Goal: Task Accomplishment & Management: Complete application form

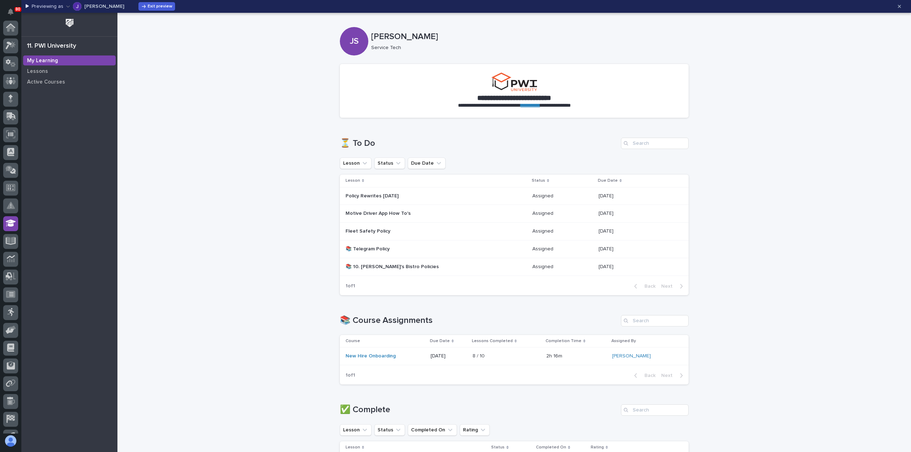
scroll to position [67, 0]
click at [900, 6] on icon "button" at bounding box center [898, 6] width 3 height 5
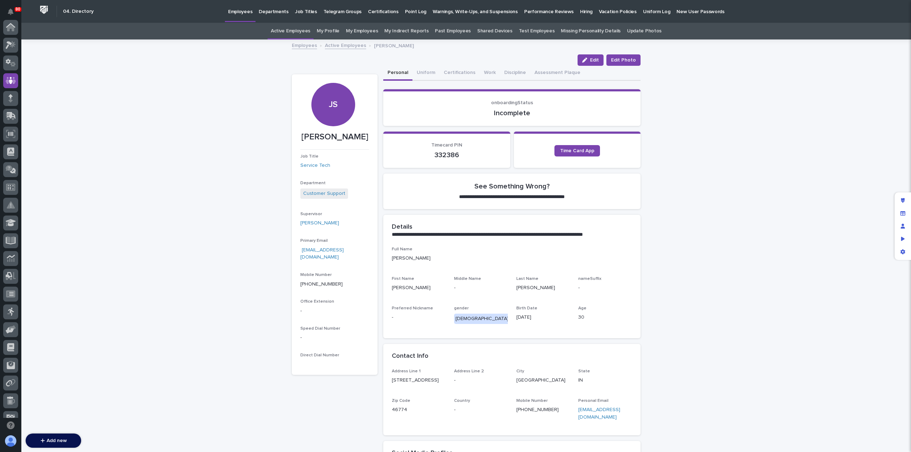
scroll to position [53, 0]
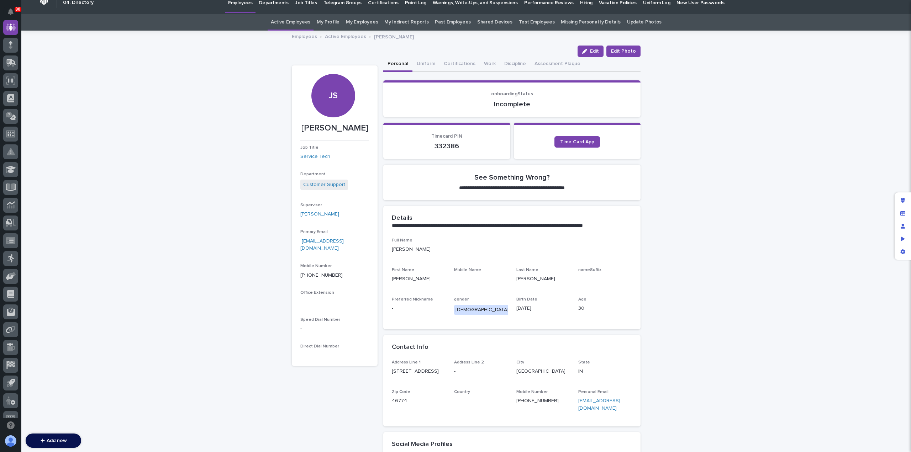
click at [577, 6] on link "Hiring" at bounding box center [586, 2] width 19 height 22
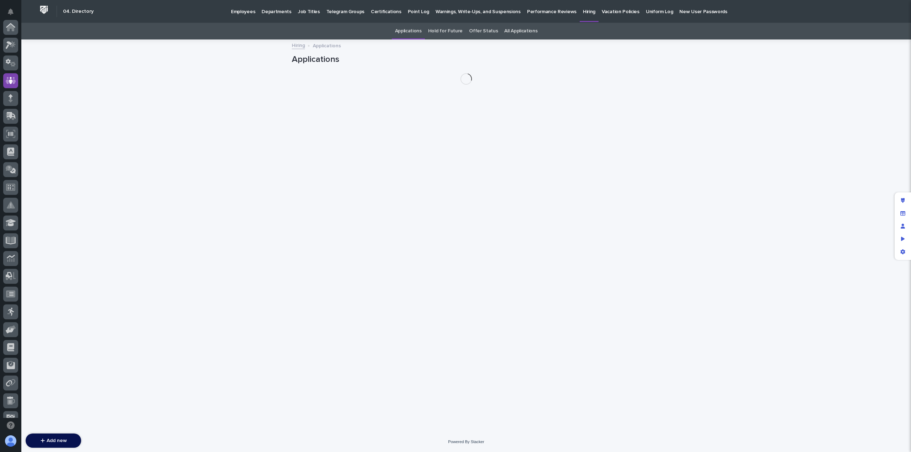
scroll to position [53, 0]
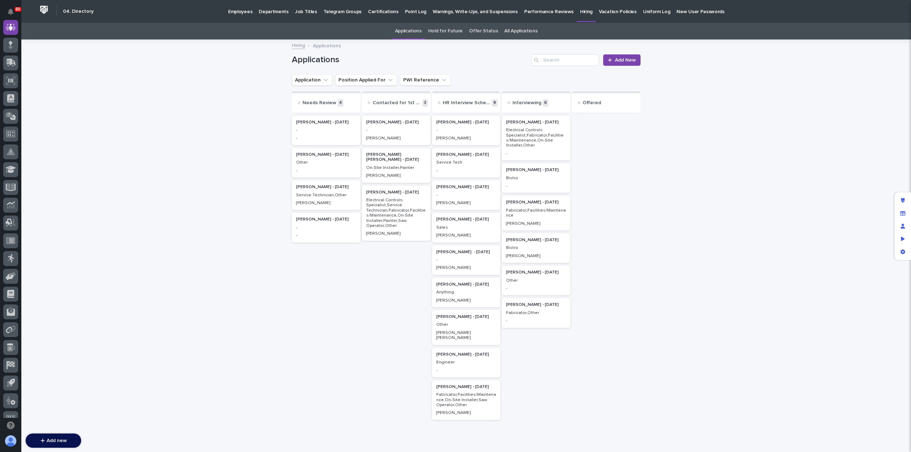
click at [527, 314] on p "Fabricator,Other" at bounding box center [536, 313] width 60 height 5
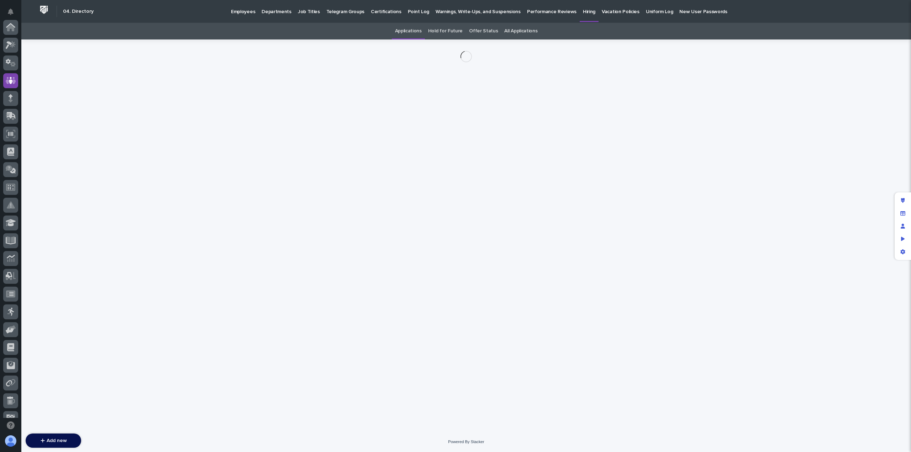
scroll to position [53, 0]
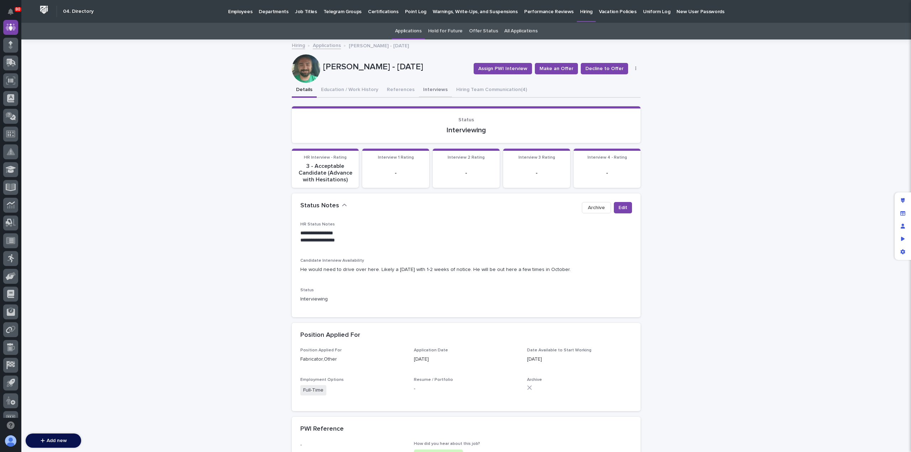
click at [431, 91] on button "Interviews" at bounding box center [435, 90] width 33 height 15
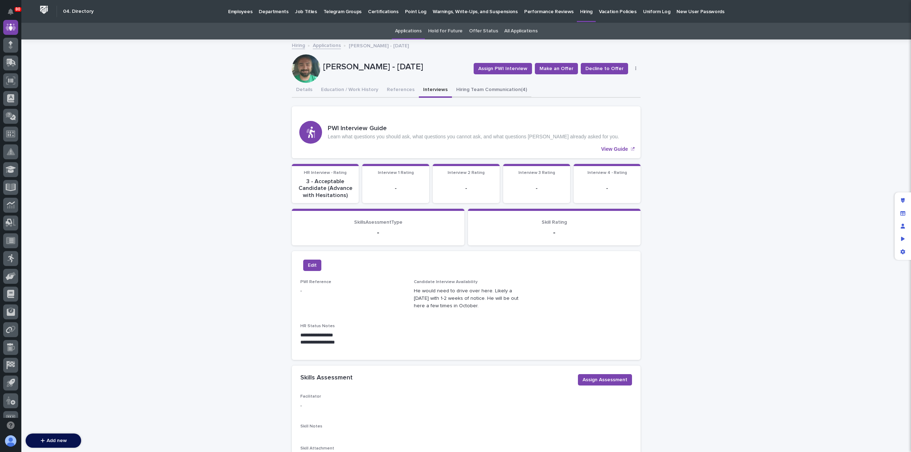
click at [478, 94] on button "Hiring Team Communication (4)" at bounding box center [491, 90] width 79 height 15
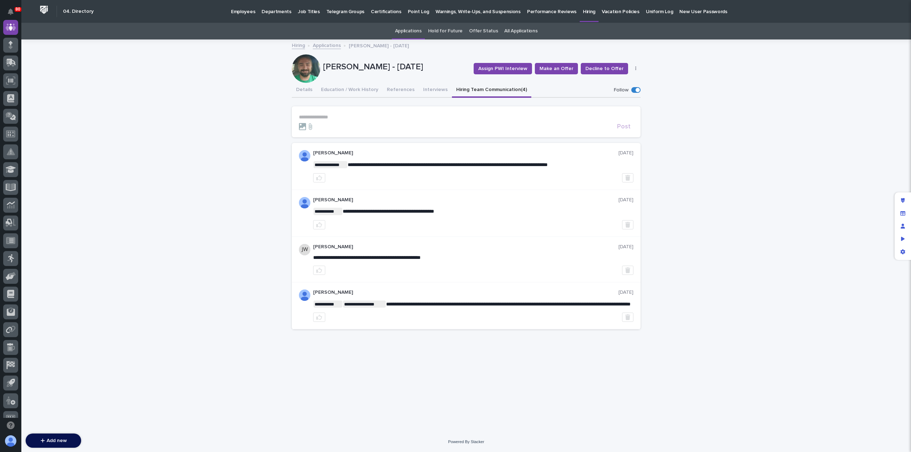
click at [351, 117] on p "**********" at bounding box center [466, 117] width 334 height 6
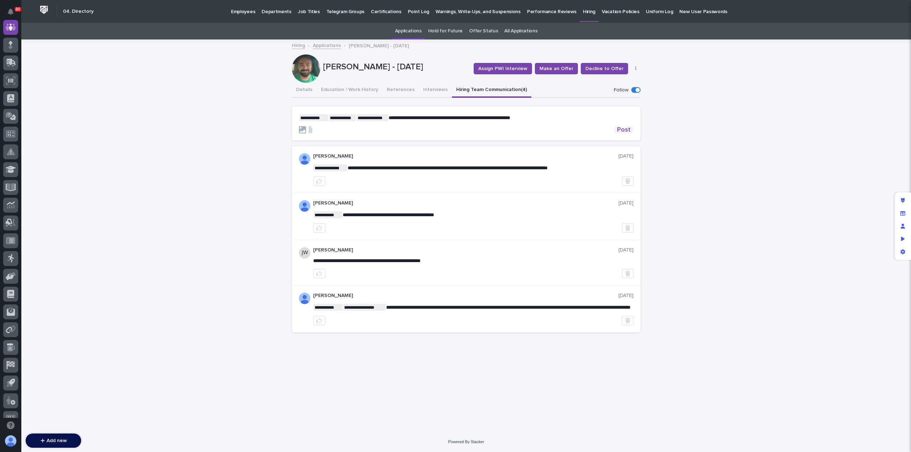
click at [630, 129] on span "Post" at bounding box center [624, 130] width 14 height 6
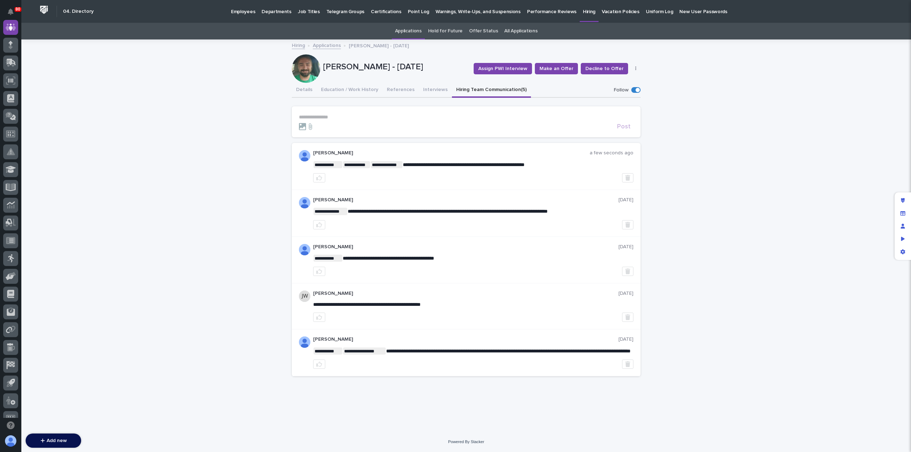
click at [326, 46] on link "Applications" at bounding box center [327, 45] width 28 height 8
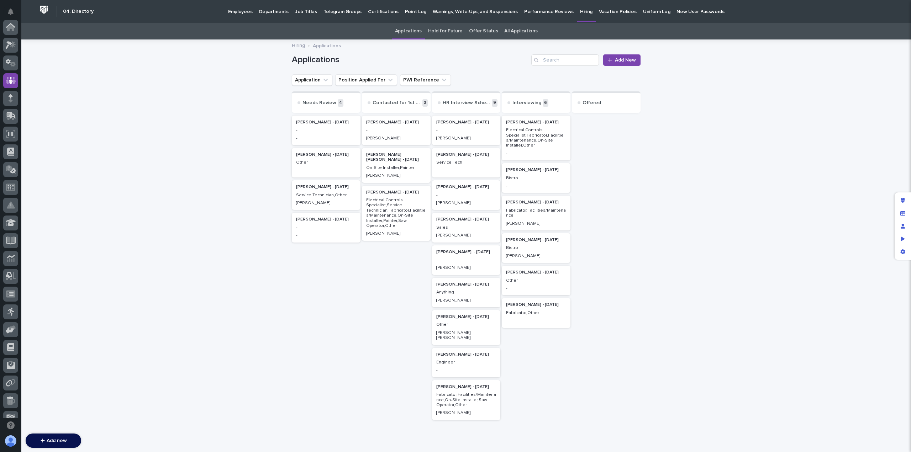
scroll to position [53, 0]
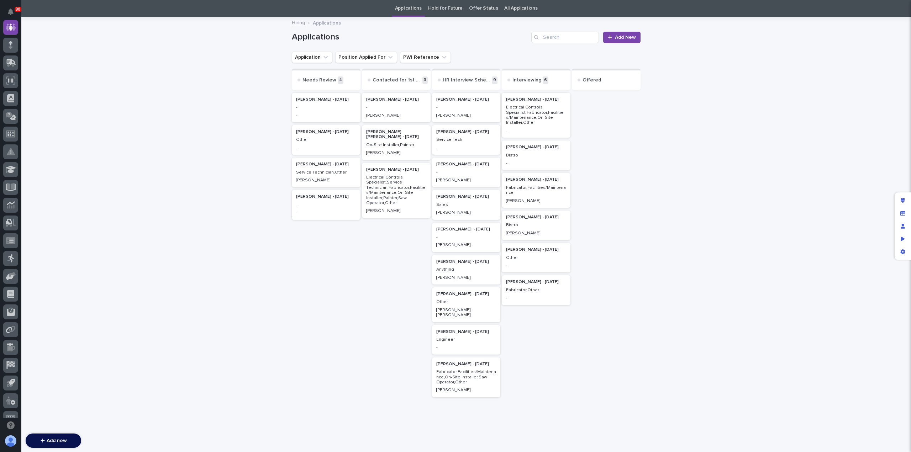
click at [472, 337] on p "Engineer" at bounding box center [466, 339] width 60 height 5
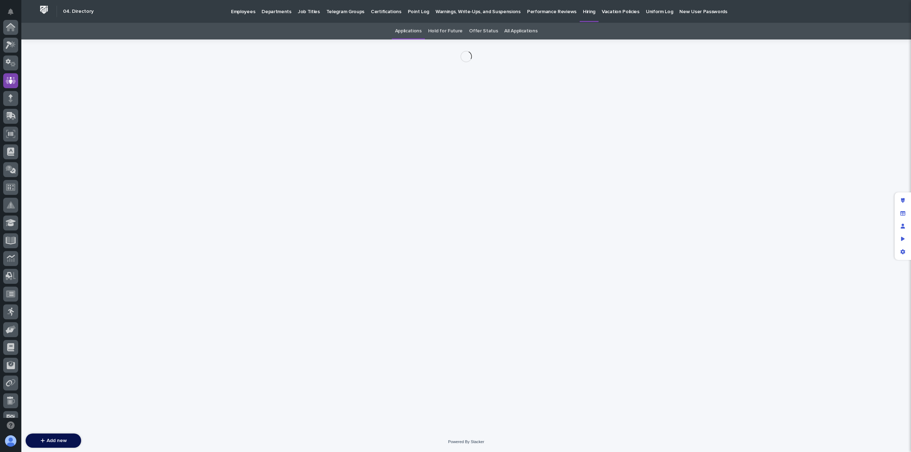
scroll to position [53, 0]
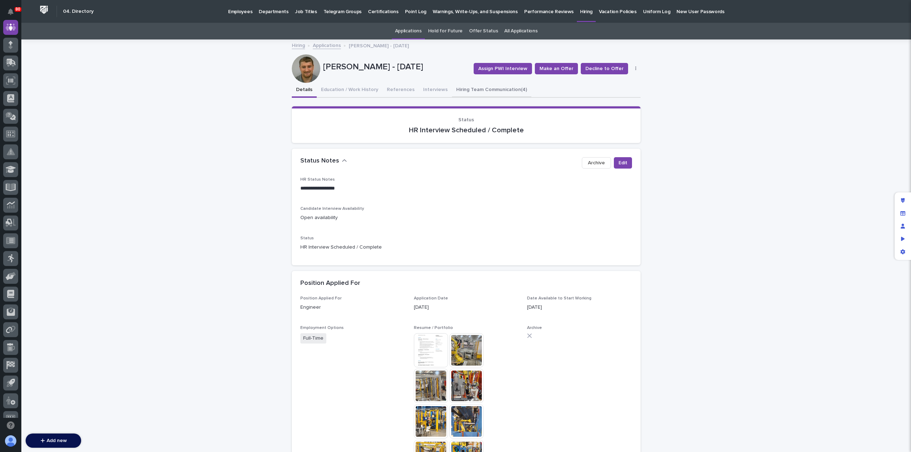
click at [472, 85] on button "Hiring Team Communication (4)" at bounding box center [491, 90] width 79 height 15
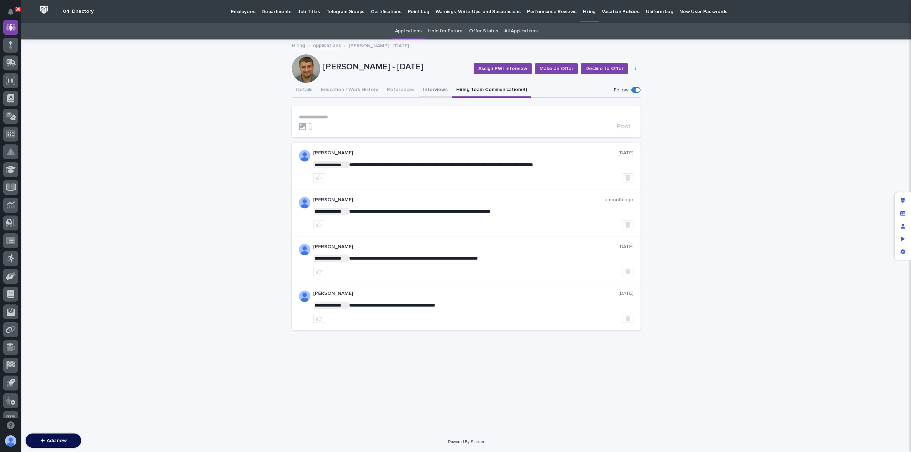
click at [426, 89] on button "Interviews" at bounding box center [435, 90] width 33 height 15
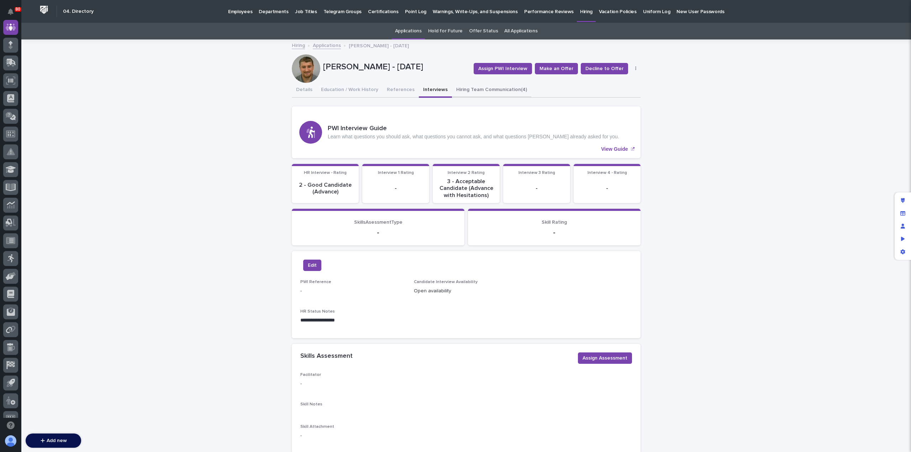
click at [480, 89] on button "Hiring Team Communication (4)" at bounding box center [491, 90] width 79 height 15
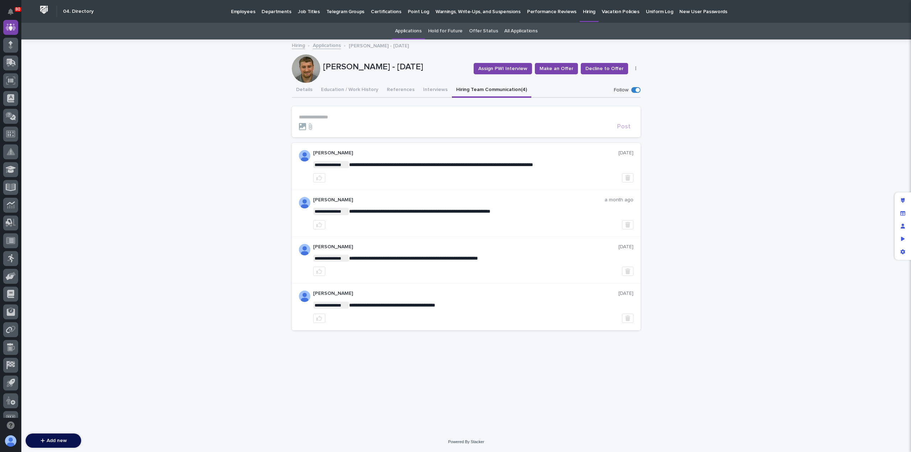
click at [329, 46] on link "Applications" at bounding box center [327, 45] width 28 height 8
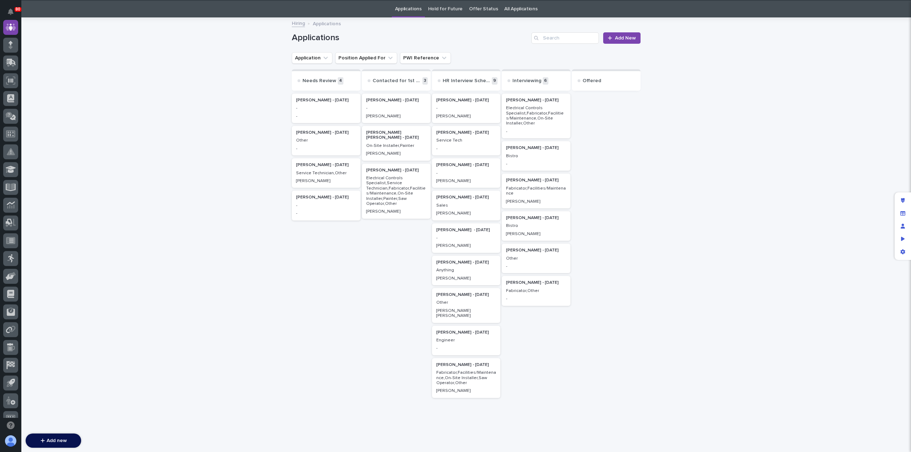
scroll to position [23, 0]
